Goal: Task Accomplishment & Management: Use online tool/utility

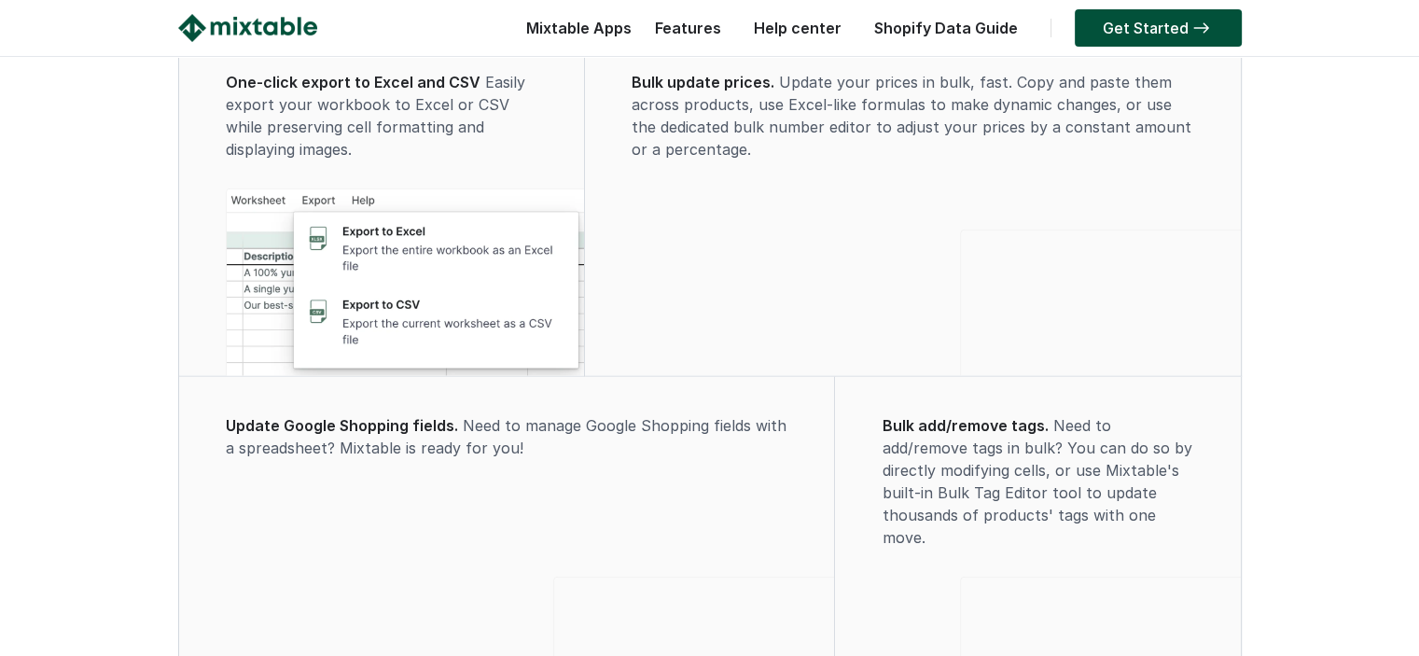
scroll to position [4749, 0]
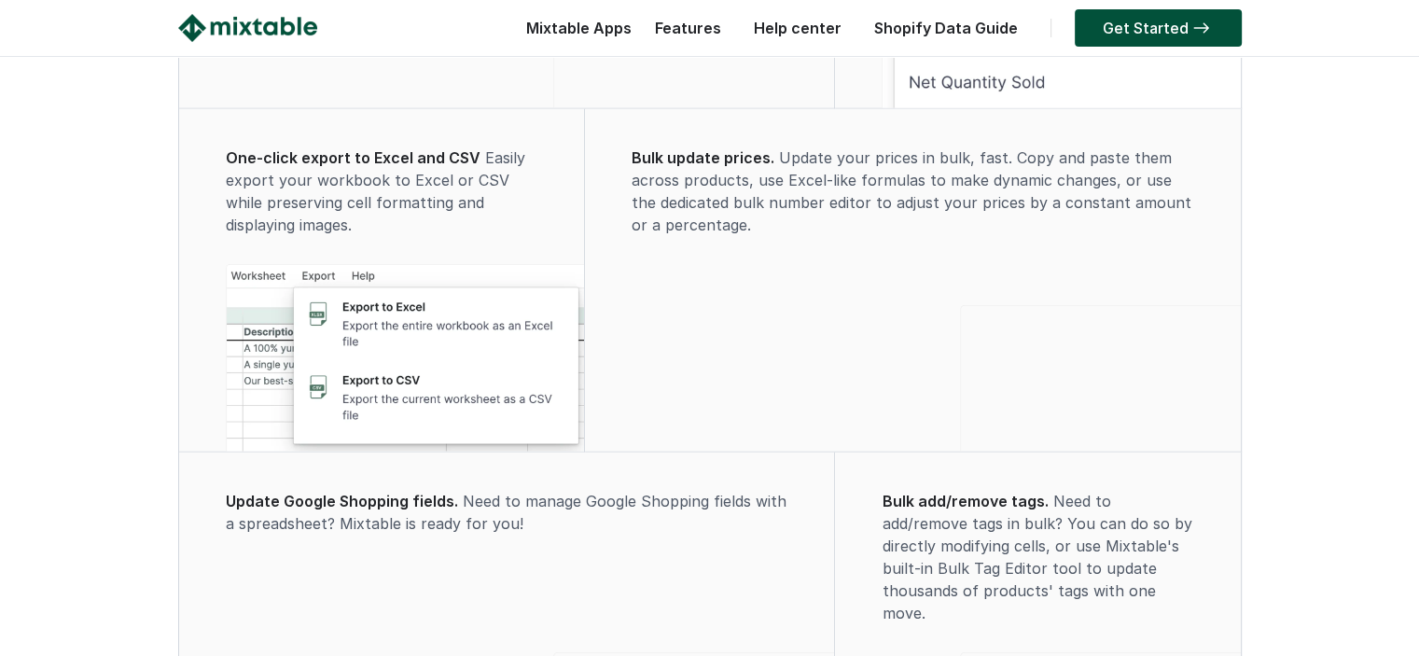
click at [978, 27] on link "Shopify Data Guide" at bounding box center [946, 28] width 162 height 19
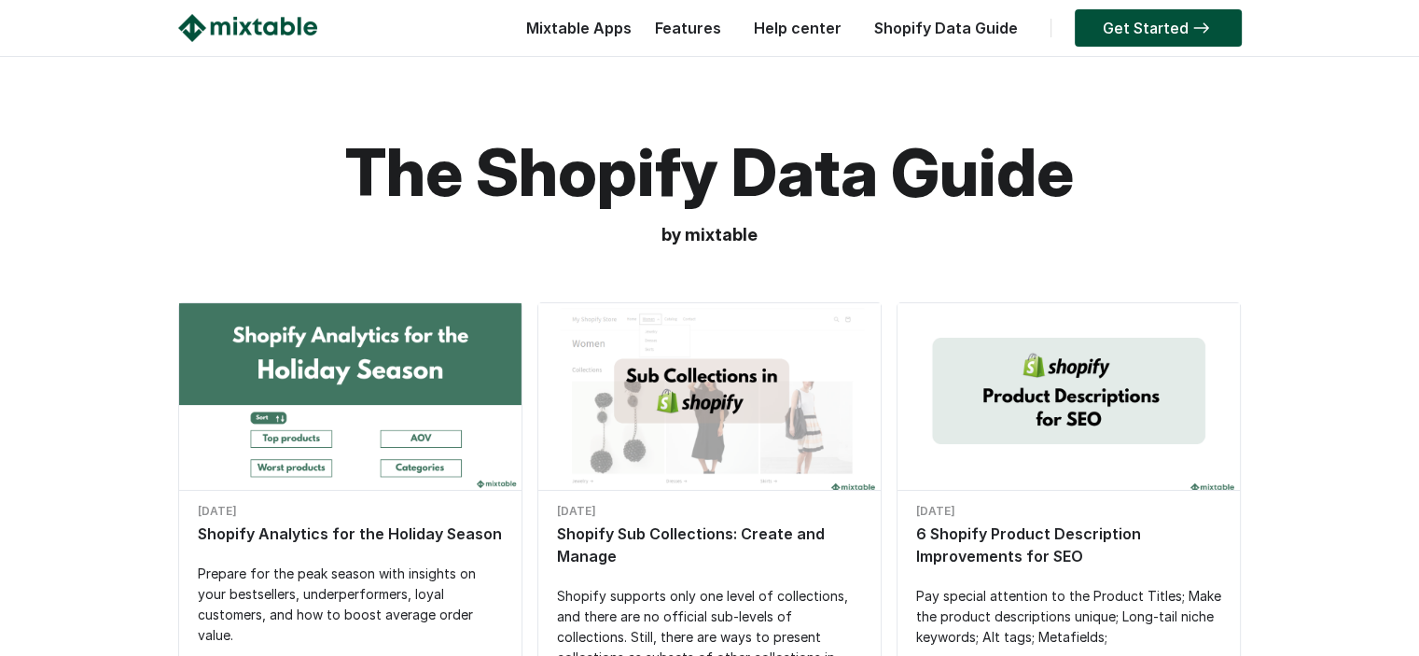
click at [690, 24] on link "Features" at bounding box center [688, 28] width 85 height 19
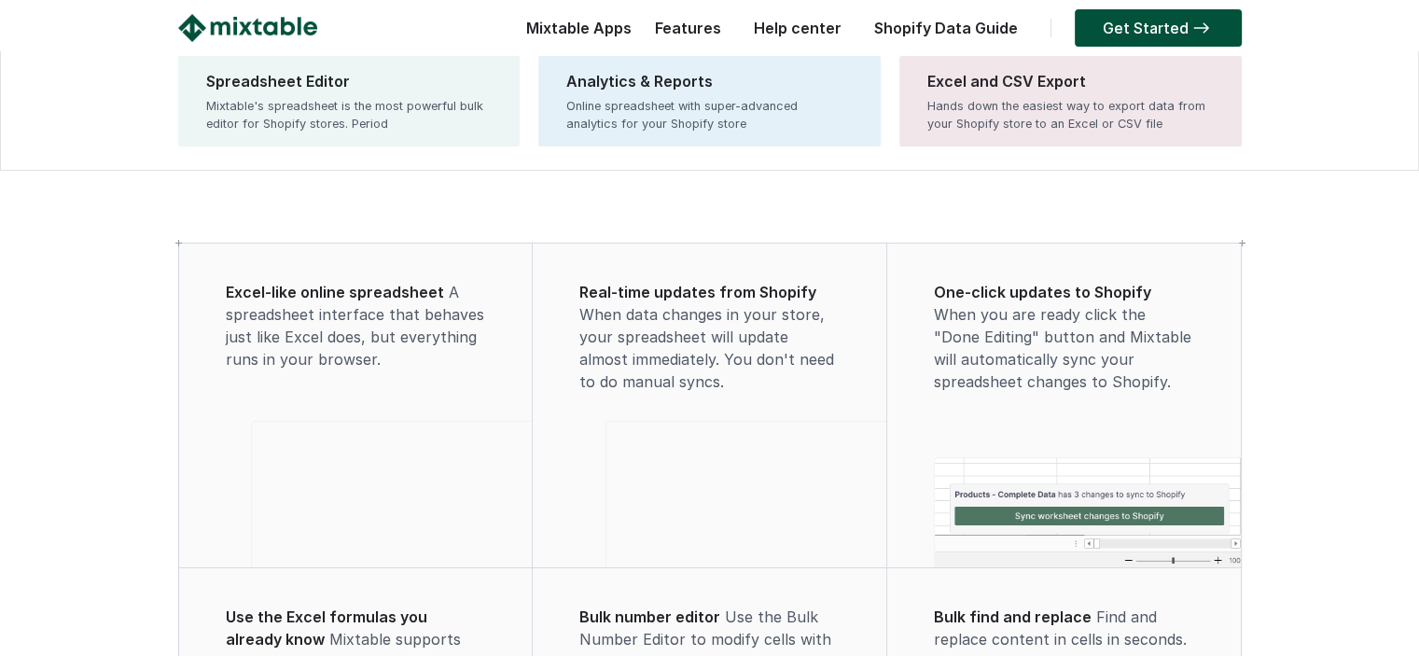
click at [578, 23] on div "Mixtable Apps Spreadsheet Editor Mixtable's spreadsheet is the most powerful bu…" at bounding box center [574, 32] width 115 height 37
click at [570, 20] on div "Mixtable Apps Spreadsheet Editor Mixtable's spreadsheet is the most powerful bu…" at bounding box center [574, 32] width 115 height 37
click at [567, 28] on div "Mixtable Apps Spreadsheet Editor Mixtable's spreadsheet is the most powerful bu…" at bounding box center [574, 32] width 115 height 37
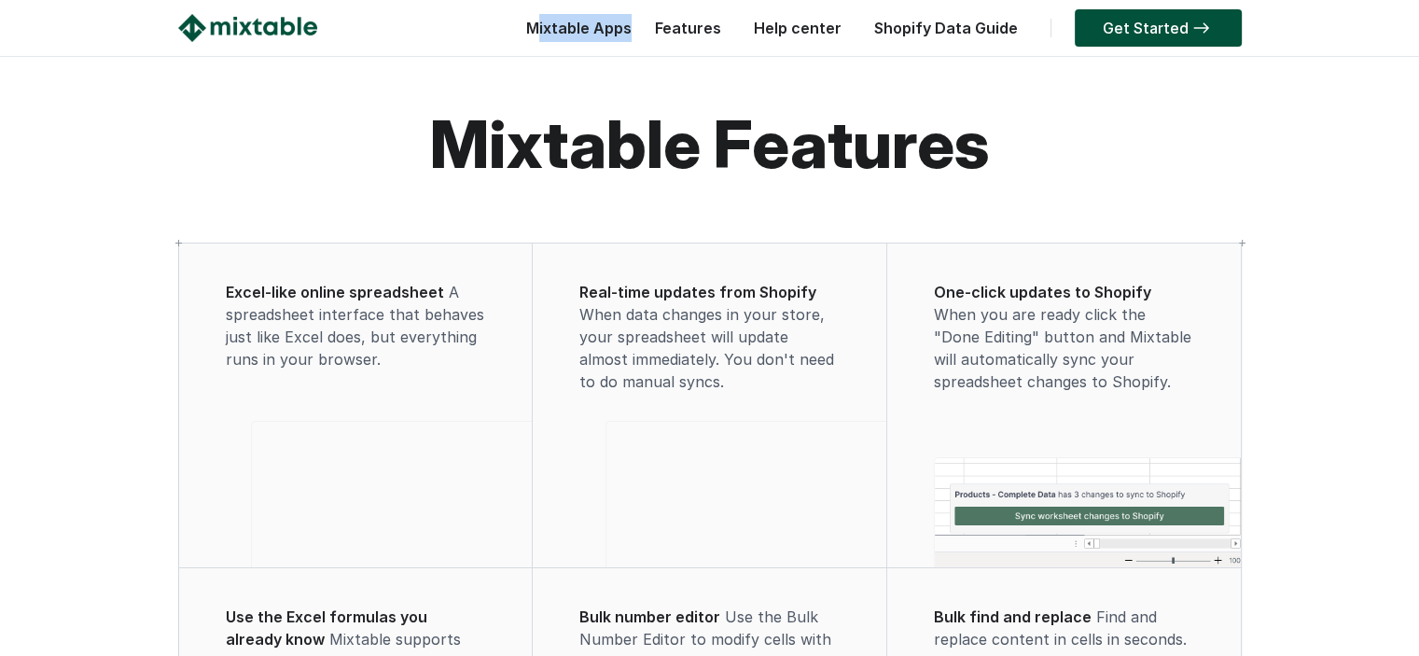
click at [256, 18] on img at bounding box center [247, 28] width 139 height 28
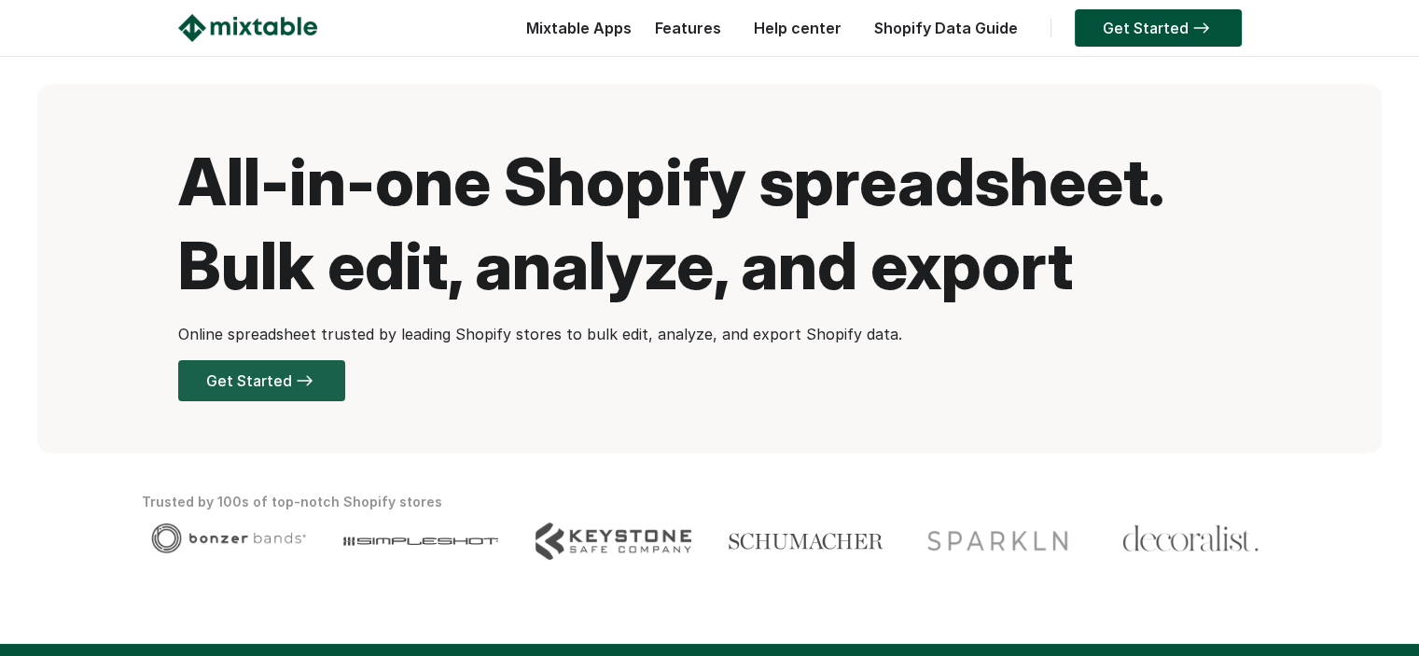
click at [265, 372] on link "Get Started" at bounding box center [261, 380] width 167 height 41
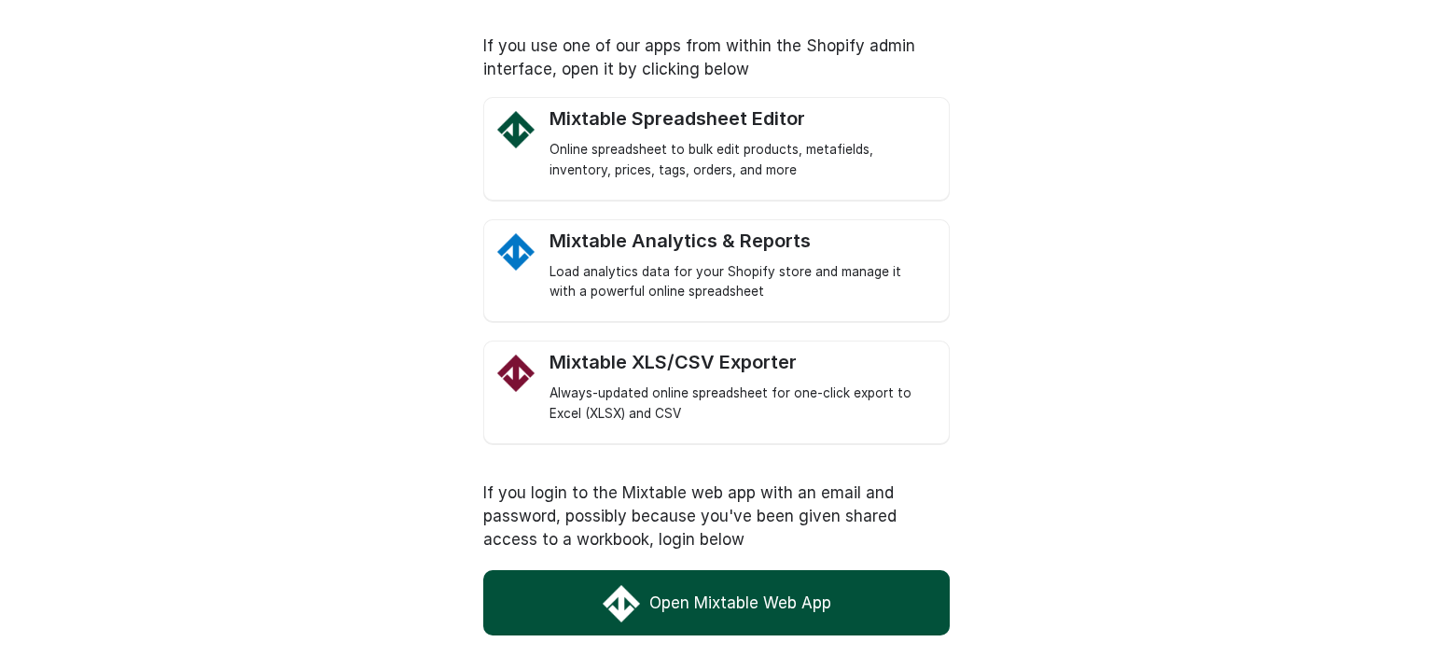
click at [715, 602] on link "Open Mixtable Web App" at bounding box center [716, 602] width 466 height 65
